Goal: Task Accomplishment & Management: Manage account settings

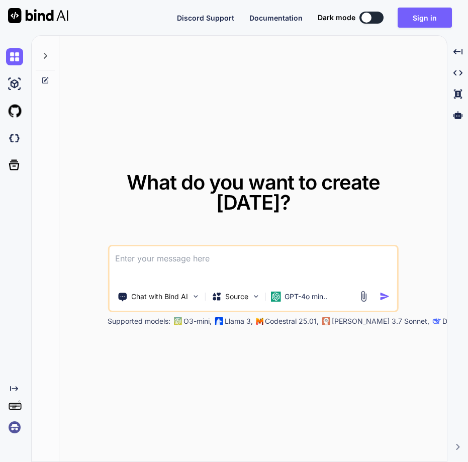
click at [15, 425] on img at bounding box center [14, 426] width 17 height 17
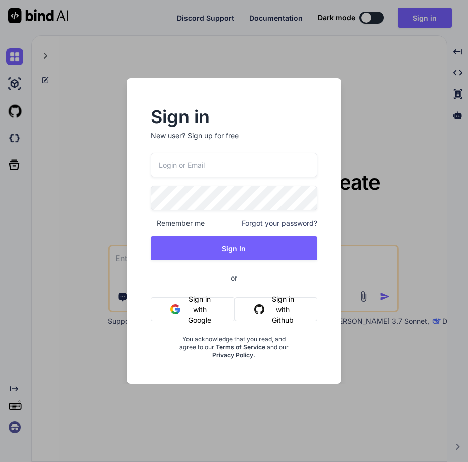
click at [214, 170] on input "email" at bounding box center [234, 165] width 166 height 25
paste input "[EMAIL_ADDRESS][DOMAIN_NAME]"
type input "[EMAIL_ADDRESS][DOMAIN_NAME]"
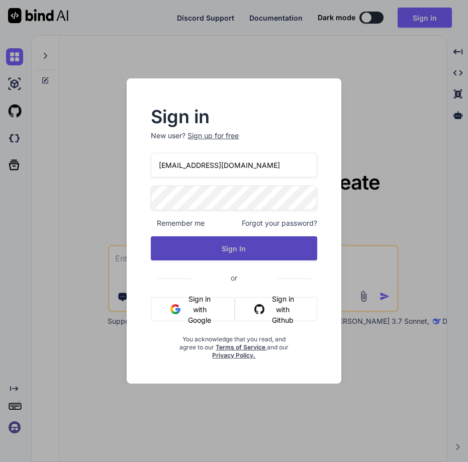
click at [230, 256] on button "Sign In" at bounding box center [234, 248] width 166 height 24
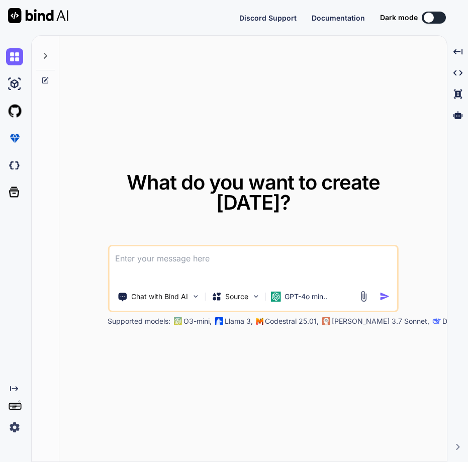
click at [8, 424] on img at bounding box center [14, 426] width 17 height 17
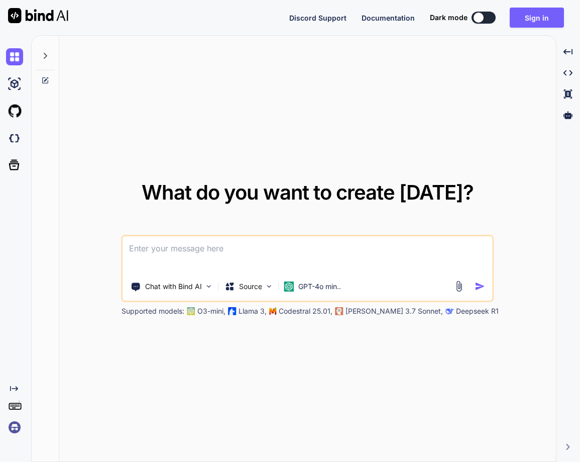
click at [10, 423] on img at bounding box center [14, 426] width 17 height 17
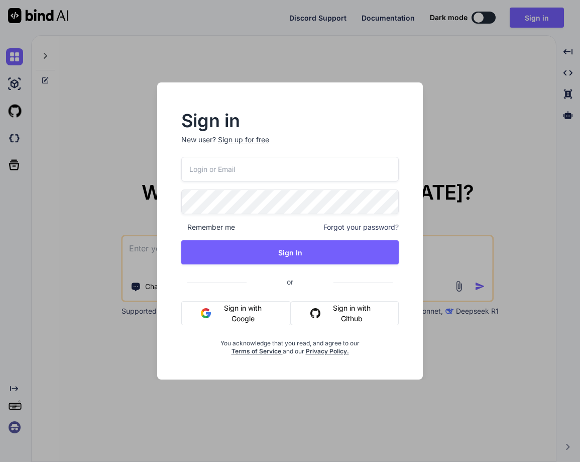
click at [214, 166] on input "email" at bounding box center [289, 169] width 217 height 25
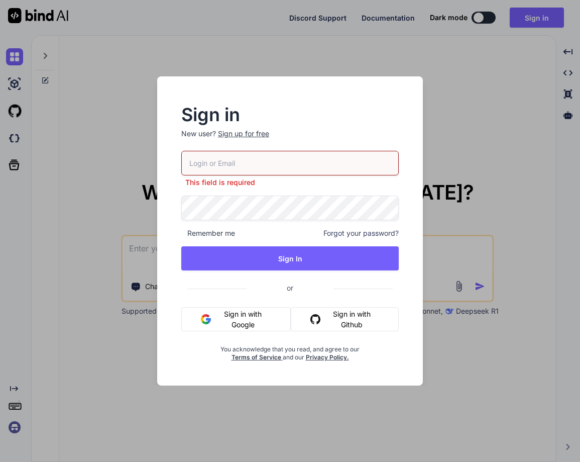
click at [228, 187] on div "This field is required Remember me Forgot your password? Sign In or Sign in wit…" at bounding box center [289, 256] width 217 height 210
paste input "AppKotas2025"
click at [226, 166] on input "AppKotas2025" at bounding box center [289, 163] width 217 height 25
type input "AppKotas2025"
click at [256, 168] on input "AppKotas2025" at bounding box center [289, 163] width 217 height 25
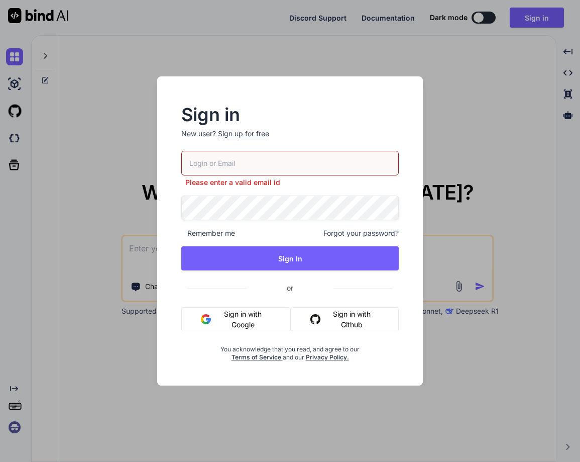
paste input "[EMAIL_ADDRESS][DOMAIN_NAME]"
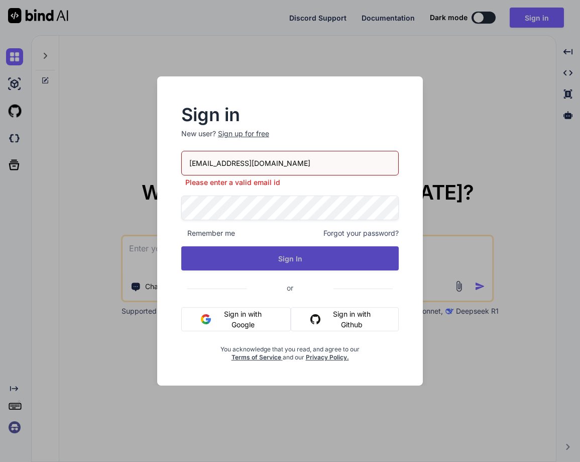
type input "[EMAIL_ADDRESS][DOMAIN_NAME]"
click at [266, 259] on button "Sign In" at bounding box center [289, 258] width 217 height 24
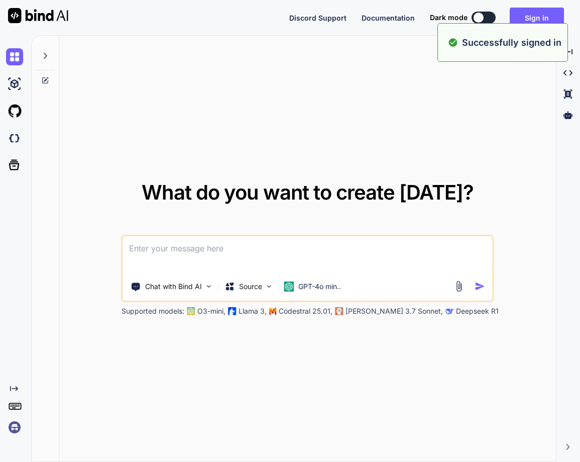
type textarea "x"
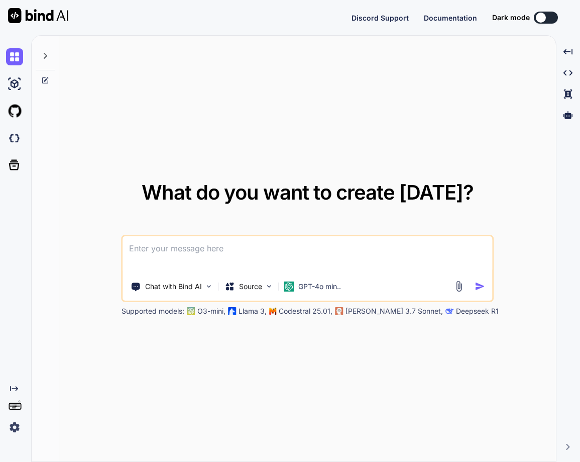
click at [13, 430] on img at bounding box center [14, 426] width 17 height 17
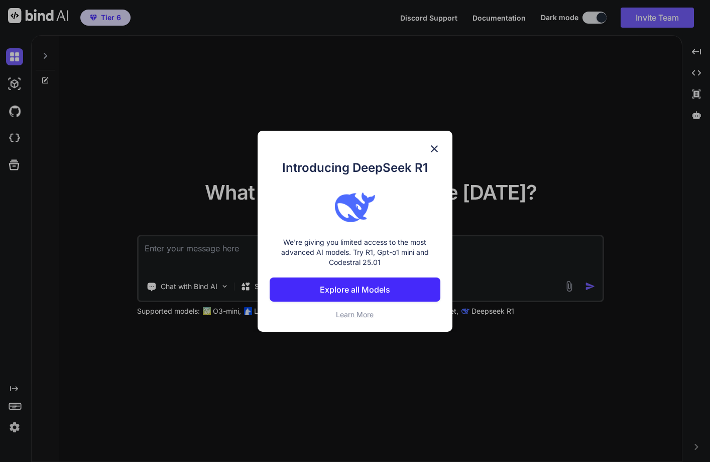
click at [433, 148] on img at bounding box center [434, 149] width 12 height 12
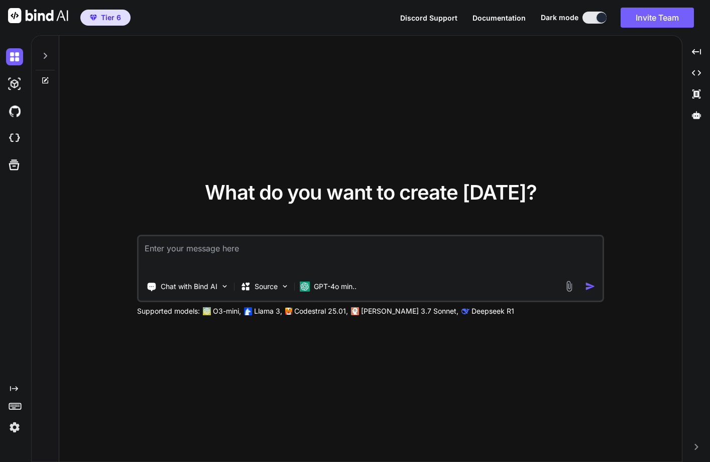
click at [8, 424] on img at bounding box center [14, 426] width 17 height 17
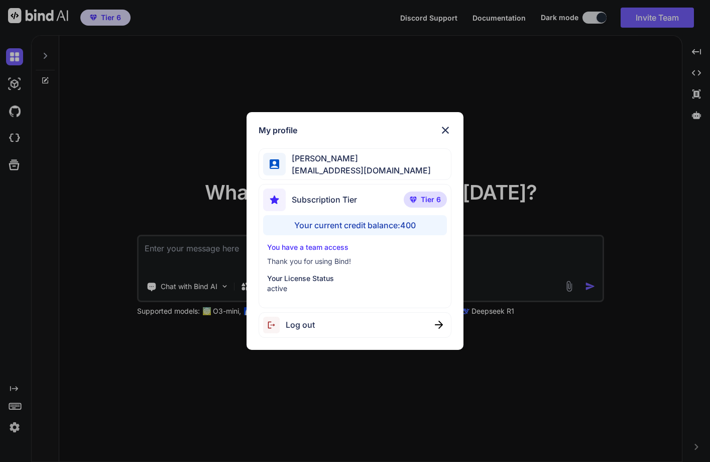
drag, startPoint x: 444, startPoint y: 127, endPoint x: 346, endPoint y: 161, distance: 103.9
click at [444, 127] on img at bounding box center [445, 130] width 12 height 12
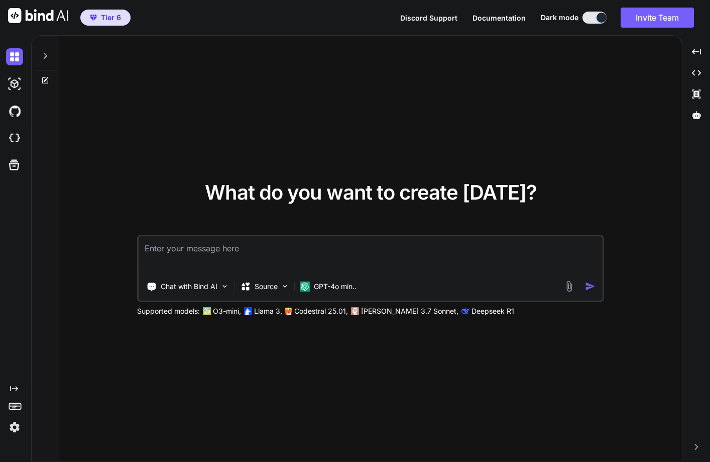
click at [17, 424] on img at bounding box center [14, 426] width 17 height 17
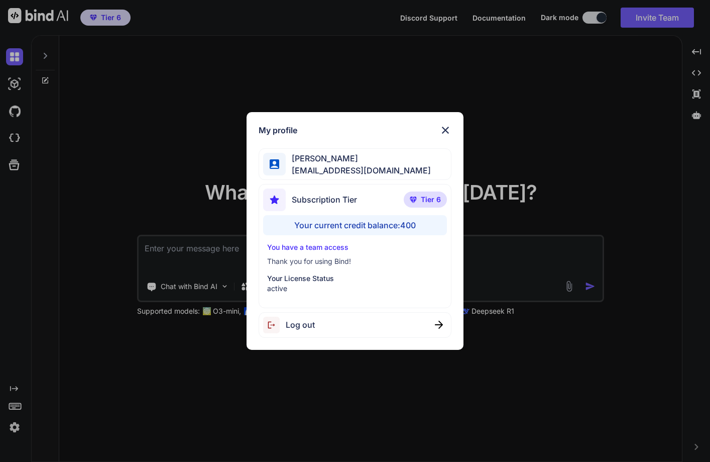
click at [339, 322] on div "Log out" at bounding box center [355, 325] width 193 height 26
